Goal: Navigation & Orientation: Find specific page/section

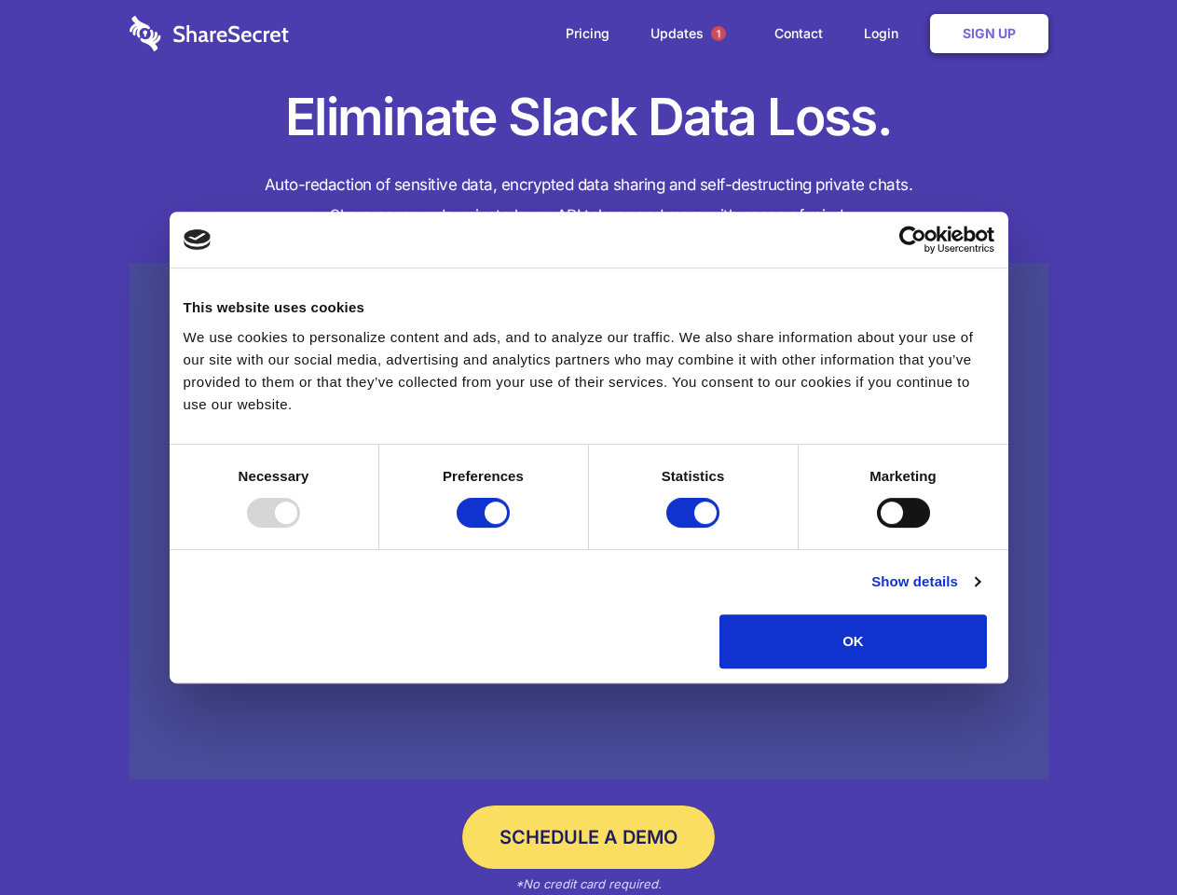
click at [300, 527] on div at bounding box center [273, 513] width 53 height 30
click at [510, 527] on input "Preferences" at bounding box center [483, 513] width 53 height 30
checkbox input "false"
click at [695, 527] on input "Statistics" at bounding box center [692, 513] width 53 height 30
checkbox input "false"
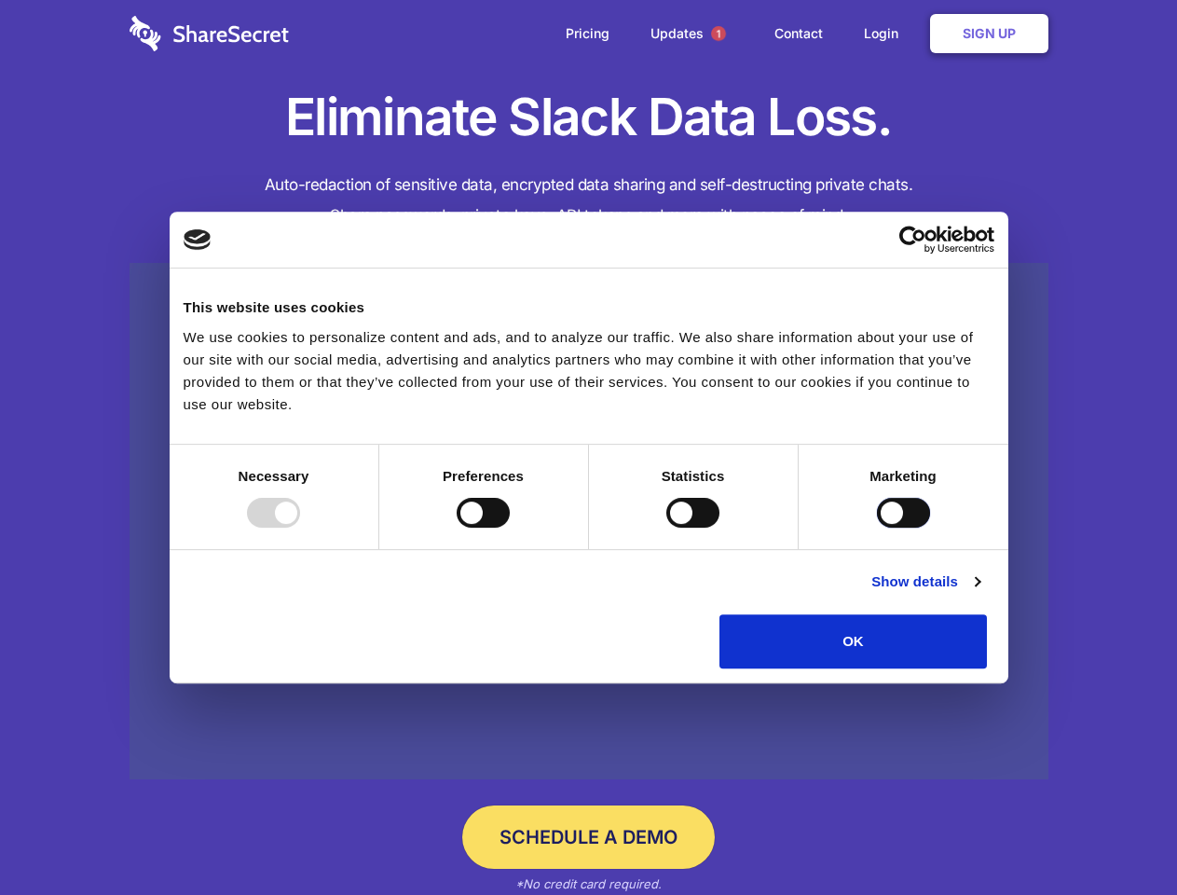
click at [877, 527] on input "Marketing" at bounding box center [903, 513] width 53 height 30
checkbox input "true"
click at [979, 593] on link "Show details" at bounding box center [925, 581] width 108 height 22
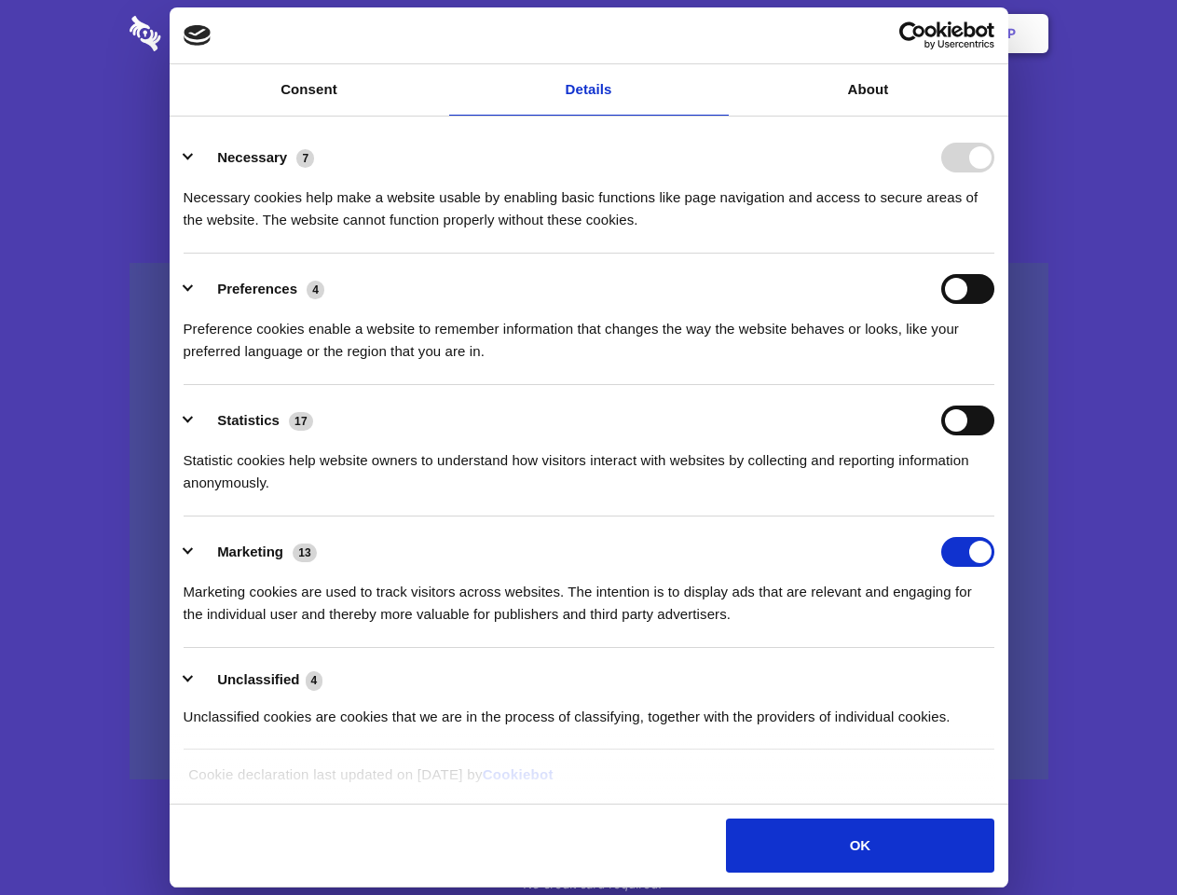
click at [994, 253] on li "Necessary 7 Necessary cookies help make a website usable by enabling basic func…" at bounding box center [589, 187] width 811 height 131
click at [718, 34] on span "1" at bounding box center [718, 33] width 15 height 15
